Goal: Entertainment & Leisure: Consume media (video, audio)

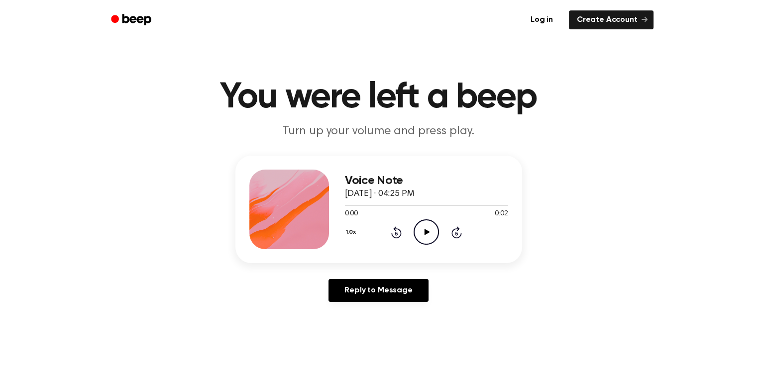
click at [427, 230] on icon "Play Audio" at bounding box center [426, 232] width 25 height 25
click at [424, 229] on icon "Play Audio" at bounding box center [426, 232] width 25 height 25
click at [422, 233] on icon "Play Audio" at bounding box center [426, 232] width 25 height 25
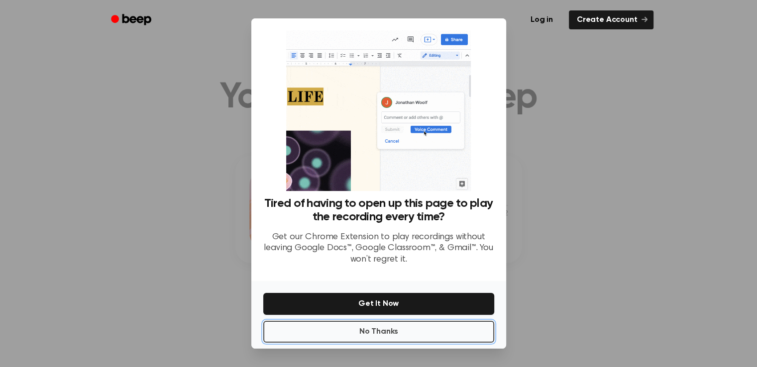
click at [388, 331] on button "No Thanks" at bounding box center [378, 332] width 231 height 22
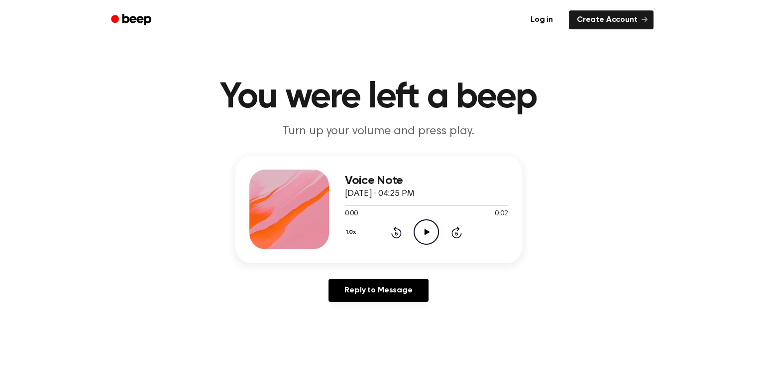
click at [432, 232] on icon "Play Audio" at bounding box center [426, 232] width 25 height 25
click at [429, 231] on icon "Play Audio" at bounding box center [426, 232] width 25 height 25
click at [431, 228] on icon "Play Audio" at bounding box center [426, 232] width 25 height 25
click at [423, 229] on icon "Play Audio" at bounding box center [426, 232] width 25 height 25
click at [427, 229] on icon "Play Audio" at bounding box center [426, 232] width 25 height 25
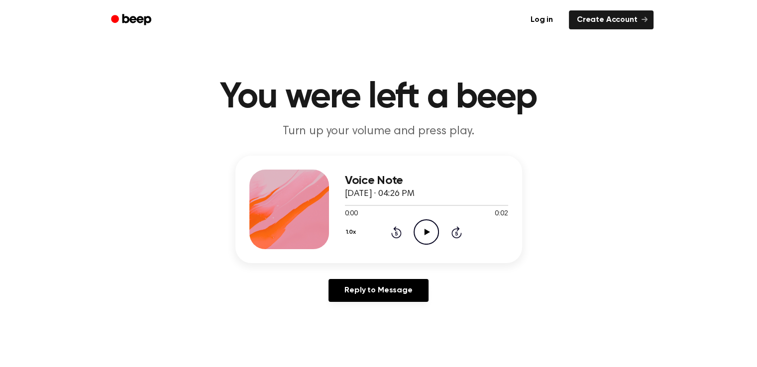
click at [428, 232] on icon at bounding box center [427, 232] width 5 height 6
click at [431, 230] on icon "Play Audio" at bounding box center [426, 232] width 25 height 25
click at [424, 228] on icon "Play Audio" at bounding box center [426, 232] width 25 height 25
click at [423, 226] on icon "Play Audio" at bounding box center [426, 232] width 25 height 25
click at [430, 235] on icon "Play Audio" at bounding box center [426, 232] width 25 height 25
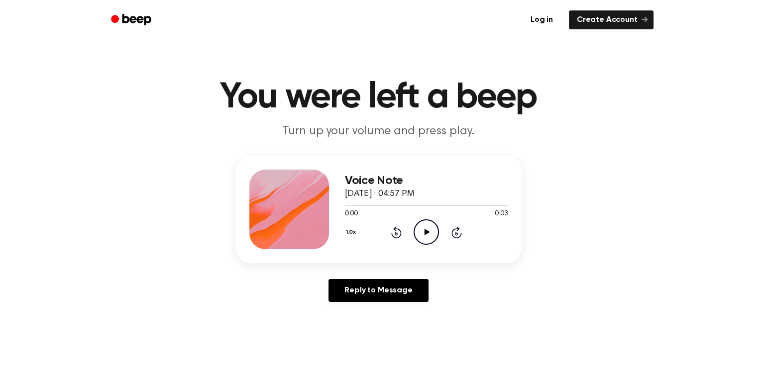
click at [431, 228] on icon "Play Audio" at bounding box center [426, 232] width 25 height 25
click at [426, 228] on icon "Play Audio" at bounding box center [426, 232] width 25 height 25
click at [429, 231] on icon at bounding box center [427, 232] width 5 height 6
click at [431, 225] on icon "Play Audio" at bounding box center [426, 232] width 25 height 25
click at [430, 235] on icon "Play Audio" at bounding box center [426, 232] width 25 height 25
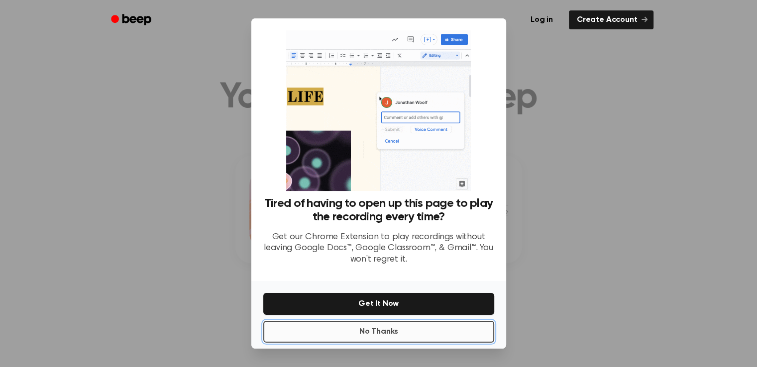
click at [370, 341] on button "No Thanks" at bounding box center [378, 332] width 231 height 22
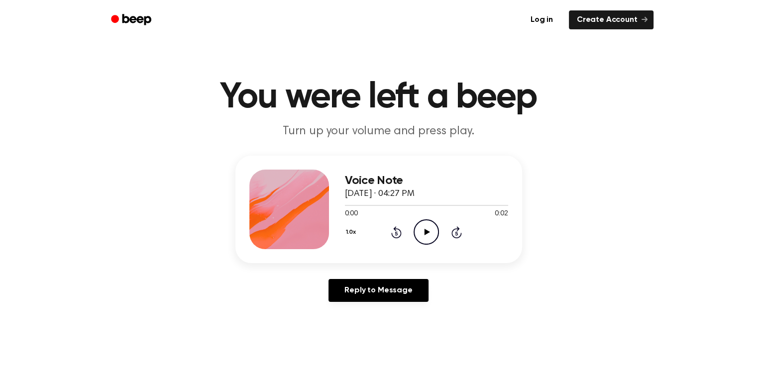
click at [424, 228] on icon "Play Audio" at bounding box center [426, 232] width 25 height 25
click at [424, 233] on icon "Play Audio" at bounding box center [426, 232] width 25 height 25
click at [424, 232] on icon "Play Audio" at bounding box center [426, 232] width 25 height 25
click at [422, 236] on icon "Play Audio" at bounding box center [426, 232] width 25 height 25
